Goal: Transaction & Acquisition: Subscribe to service/newsletter

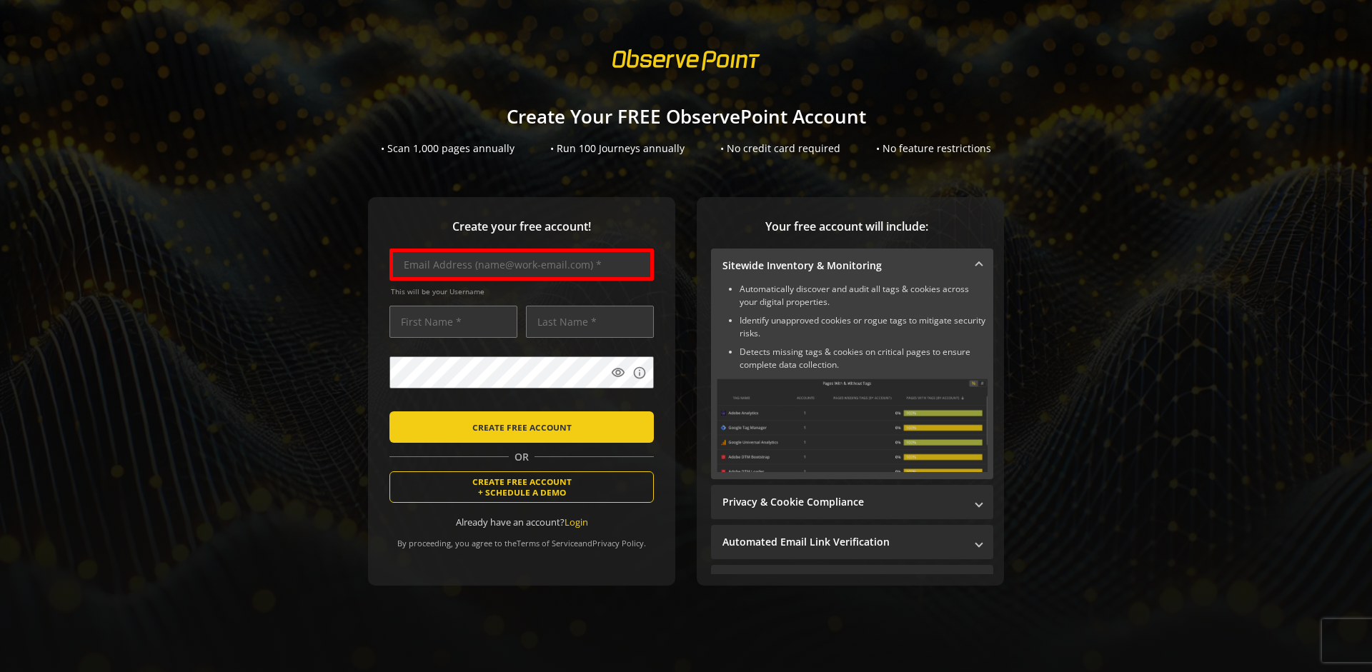
click at [518, 264] on input "text" at bounding box center [521, 265] width 264 height 32
type input "[EMAIL_ADDRESS][DOMAIN_NAME]"
click at [449, 322] on input "text" at bounding box center [453, 322] width 128 height 32
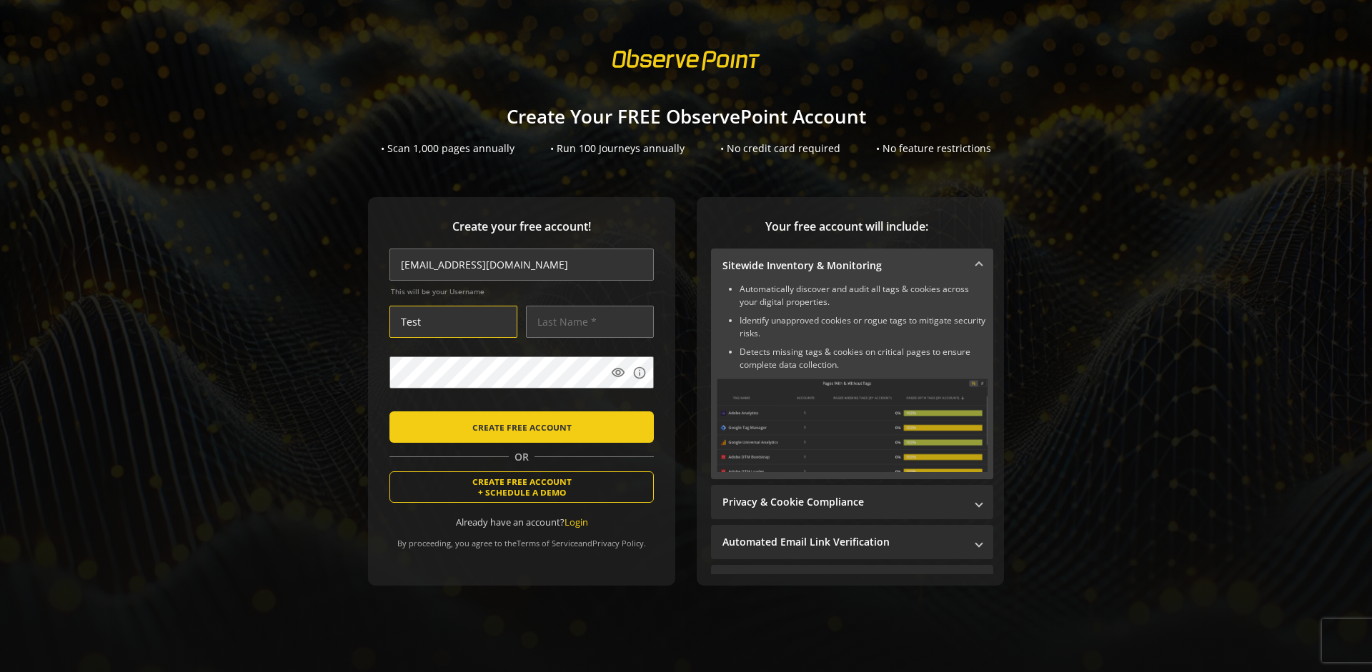
type input "Test"
click at [586, 322] on input "text" at bounding box center [590, 322] width 128 height 32
type input "Test"
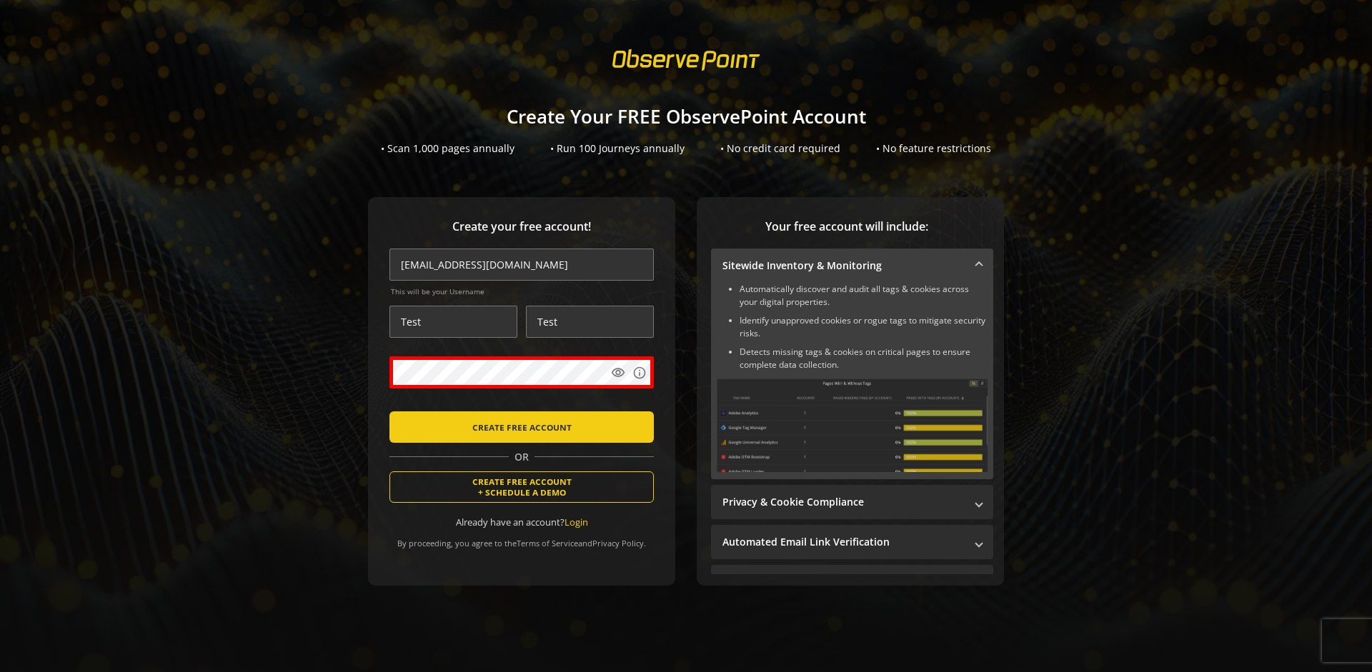
click at [703, 406] on body "Loading... Create Your FREE ObservePoint Account • Scan 1,000 pages annually • …" at bounding box center [686, 336] width 1372 height 672
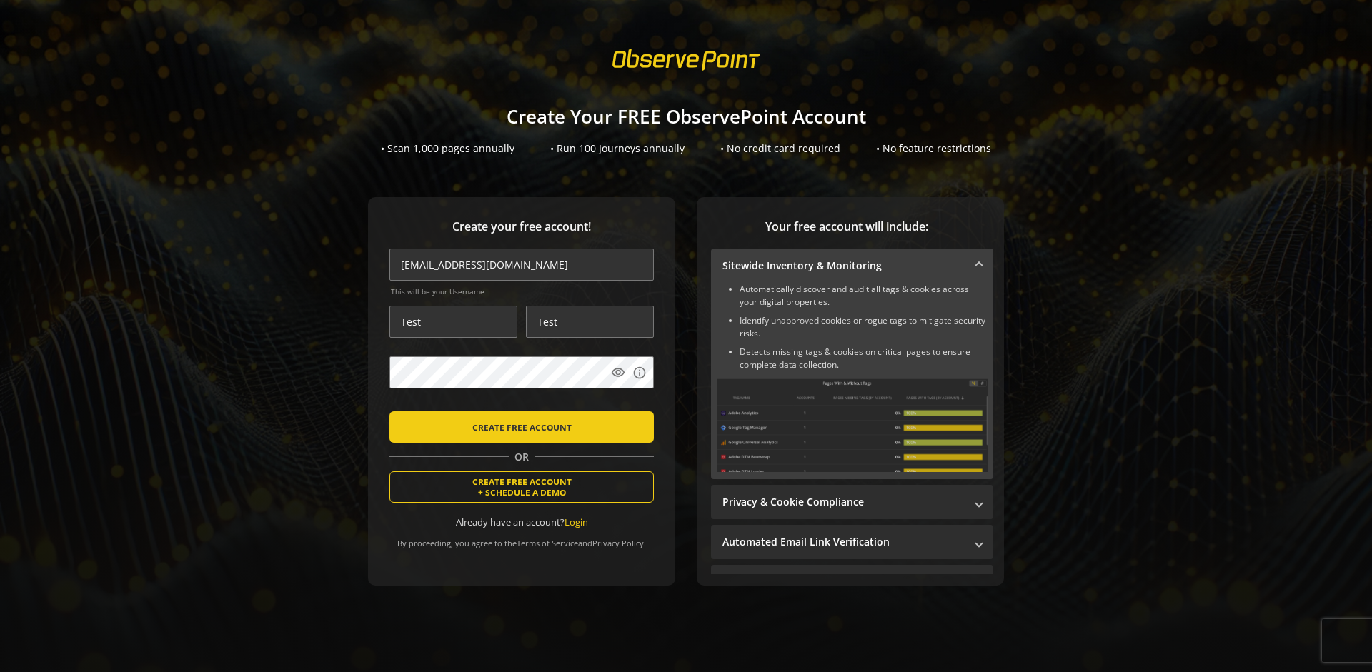
click at [518, 427] on span "CREATE FREE ACCOUNT" at bounding box center [521, 427] width 99 height 26
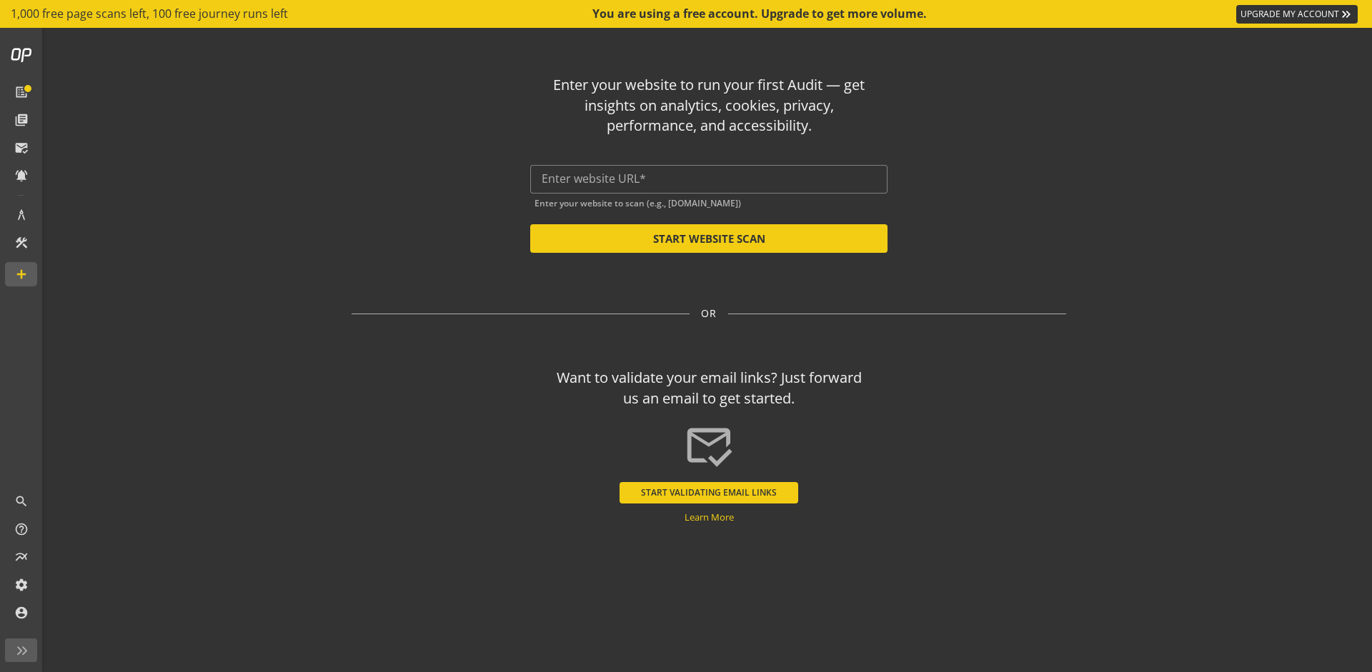
click at [709, 492] on button "START VALIDATING EMAIL LINKS" at bounding box center [709, 492] width 179 height 21
